Goal: Obtain resource: Download file/media

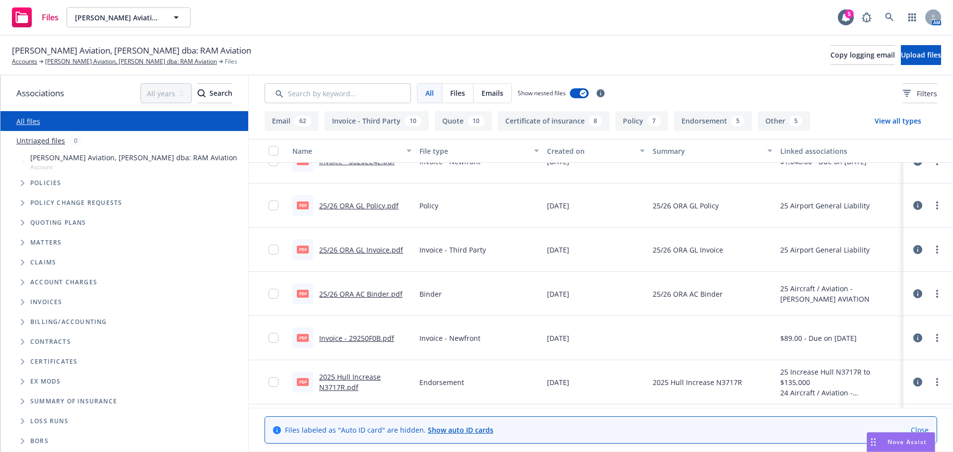
scroll to position [149, 0]
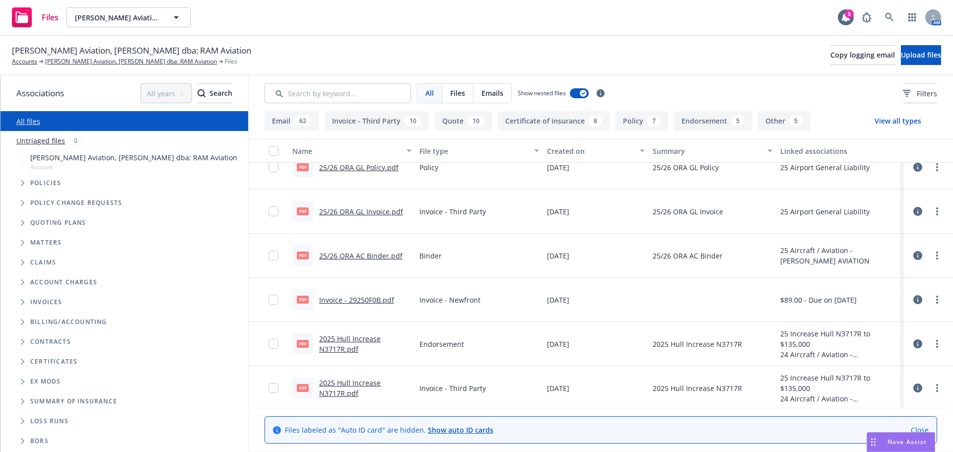
click at [328, 352] on link "2025 Hull Increase N3717R.pdf" at bounding box center [350, 344] width 62 height 20
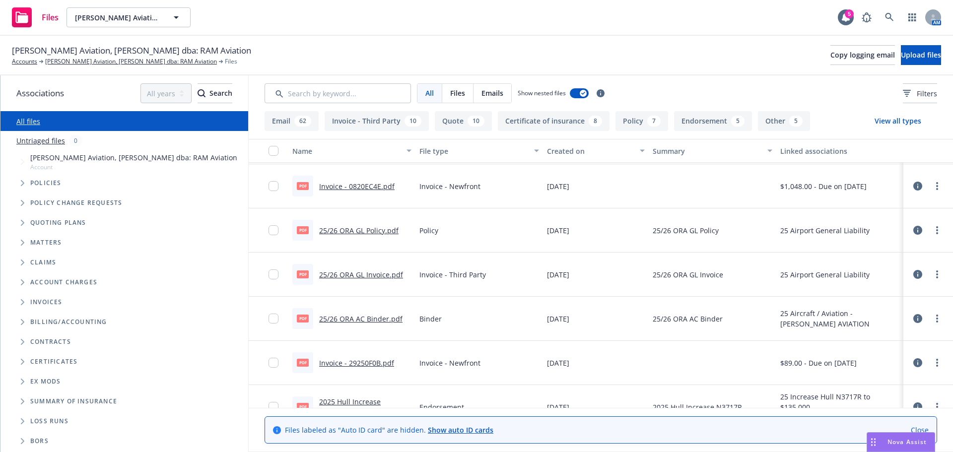
scroll to position [99, 0]
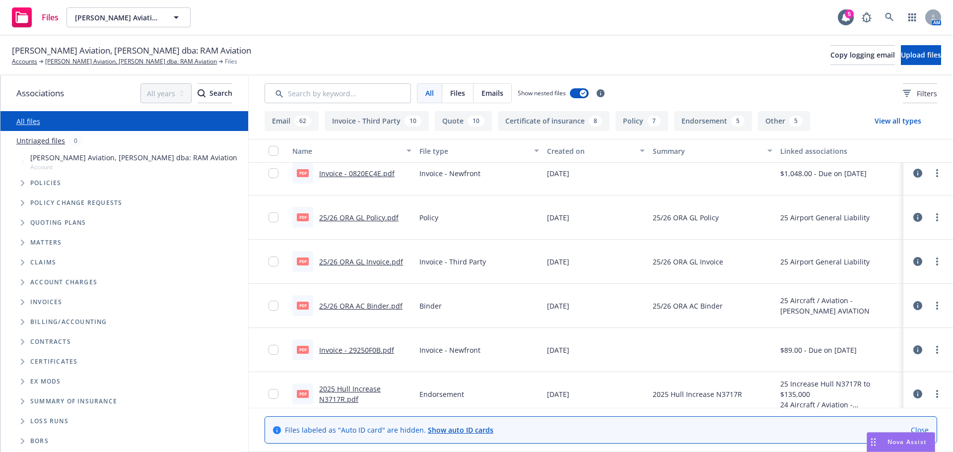
click at [366, 304] on link "25/26 ORA AC Binder.pdf" at bounding box center [360, 305] width 83 height 9
click at [896, 442] on span "Nova Assist" at bounding box center [907, 442] width 39 height 8
